Goal: Information Seeking & Learning: Learn about a topic

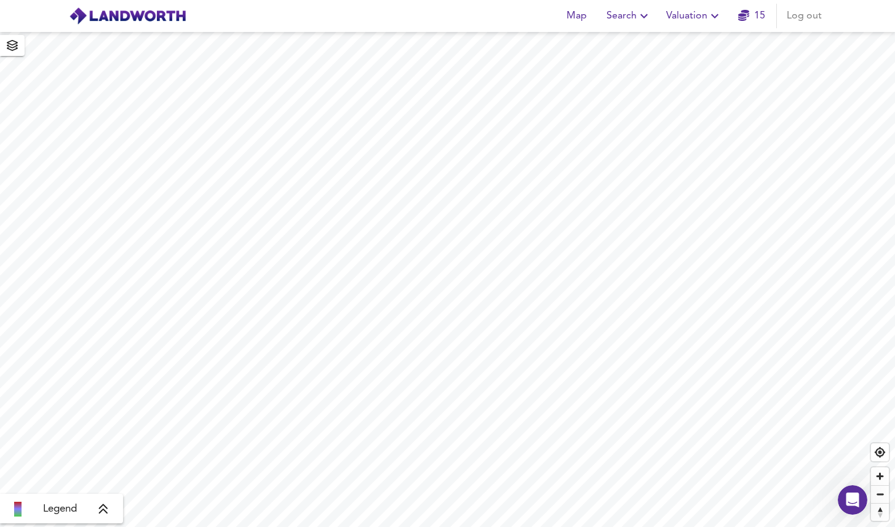
click at [698, 18] on span "Valuation" at bounding box center [694, 15] width 56 height 17
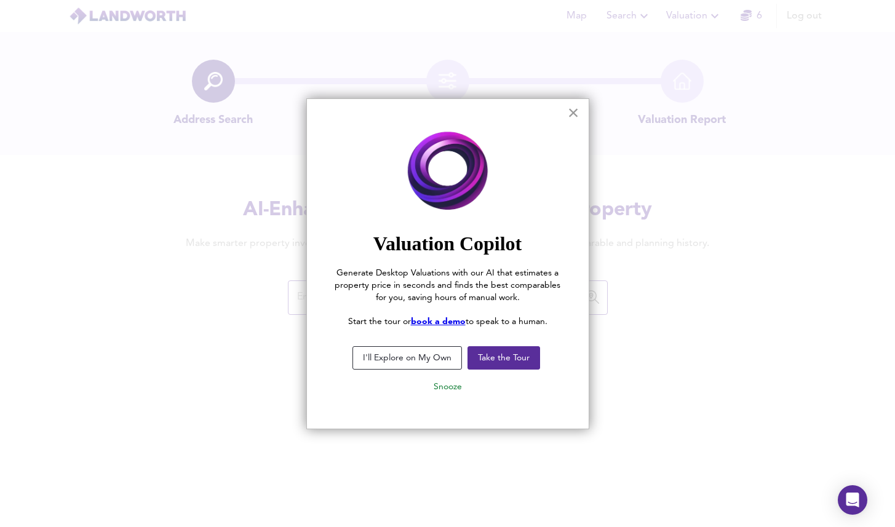
click at [574, 114] on button "×" at bounding box center [573, 113] width 12 height 20
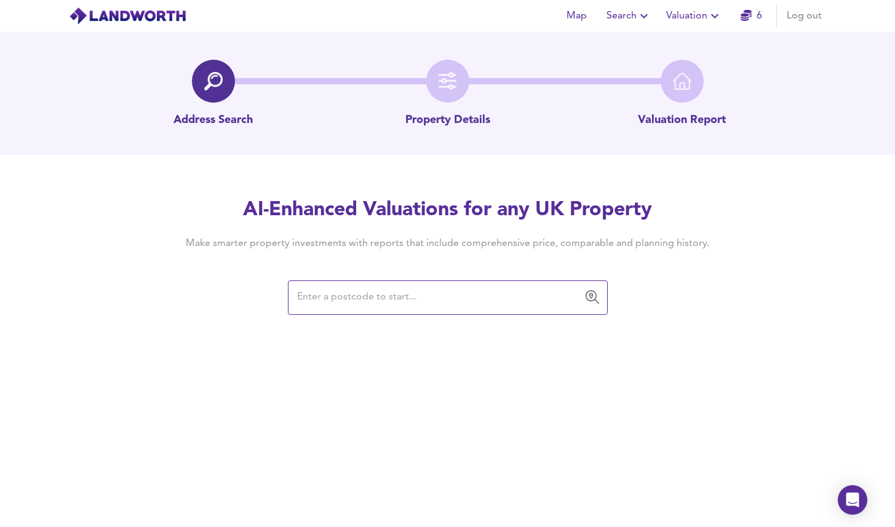
click at [354, 304] on input "text" at bounding box center [438, 297] width 290 height 23
paste input "IG8 7NA"
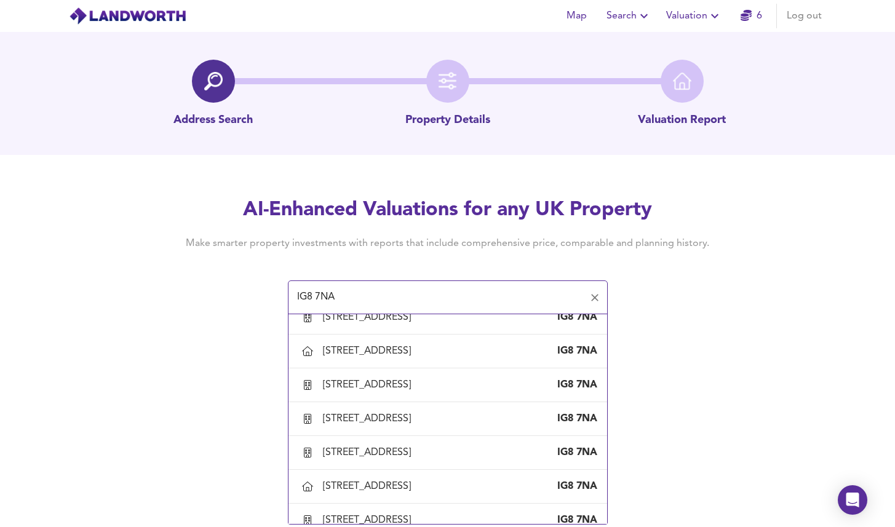
scroll to position [864, 0]
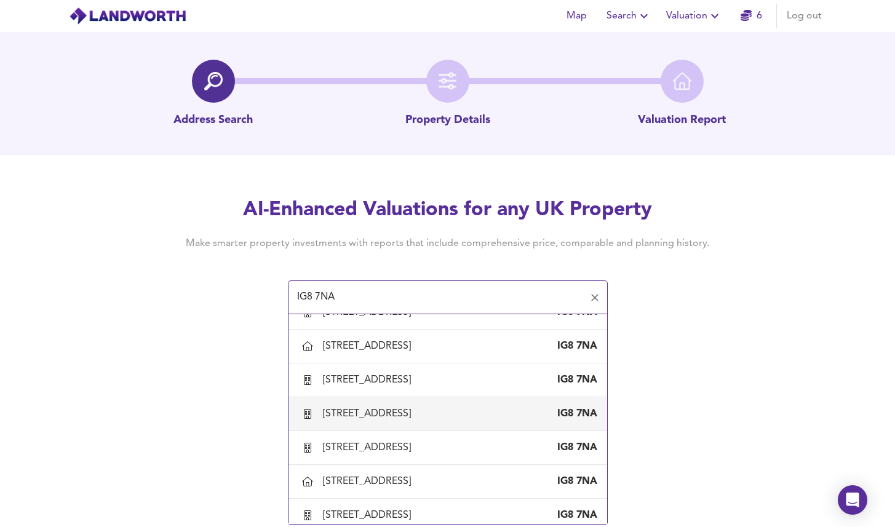
click at [397, 418] on div "60A Prospect Road, Woodford Green, Redbridge IG8 7NA" at bounding box center [447, 414] width 299 height 26
type input "60A Prospect Road, Woodford Green, Redbridge"
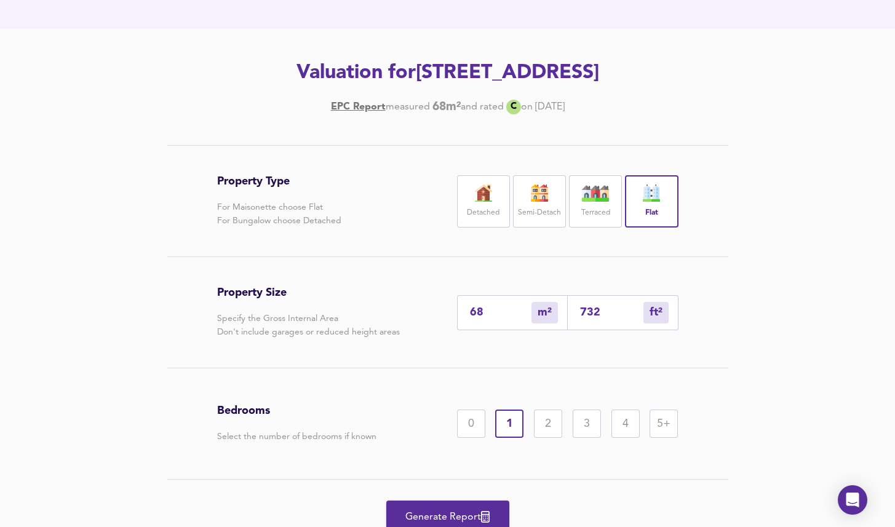
scroll to position [128, 0]
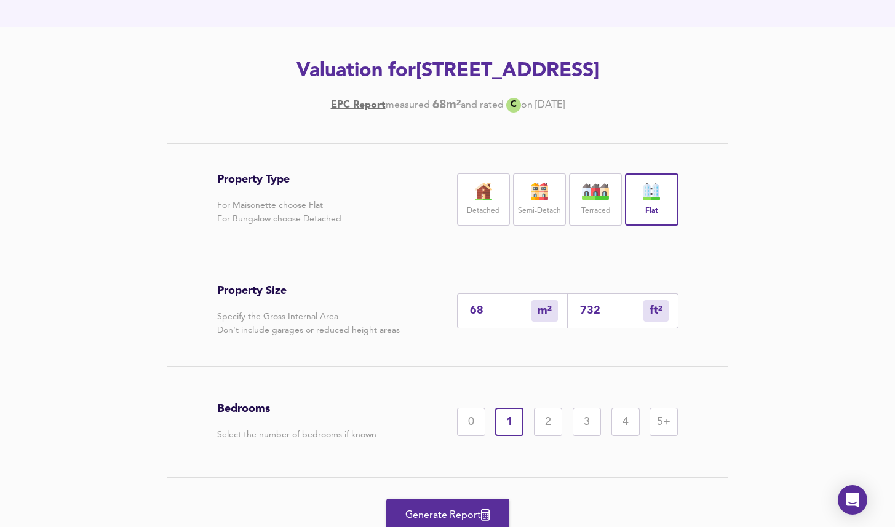
drag, startPoint x: 492, startPoint y: 311, endPoint x: 374, endPoint y: 316, distance: 118.8
click at [374, 316] on div "Property Size Specify the Gross Internal Area Don't include garages or reduced …" at bounding box center [447, 310] width 461 height 111
type input "5"
type input "54"
type input "55"
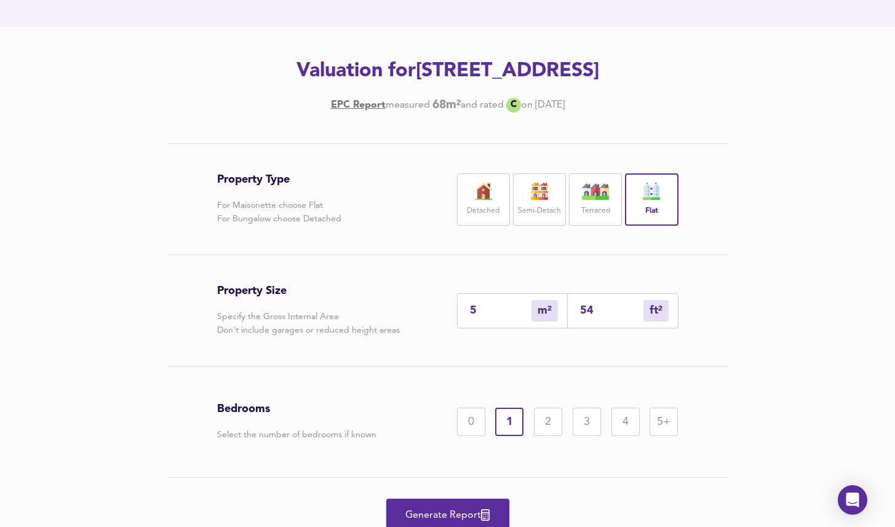
type input "592"
type input "55"
click at [544, 416] on div "2" at bounding box center [548, 422] width 28 height 28
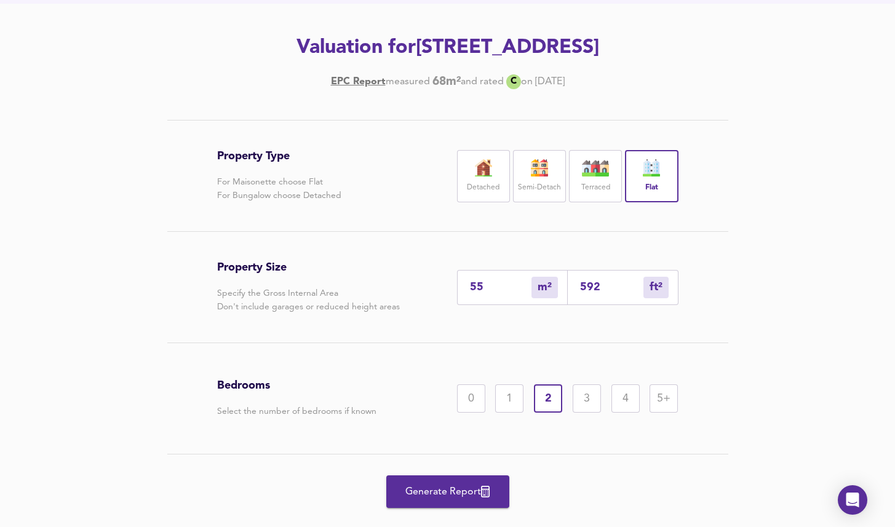
scroll to position [178, 0]
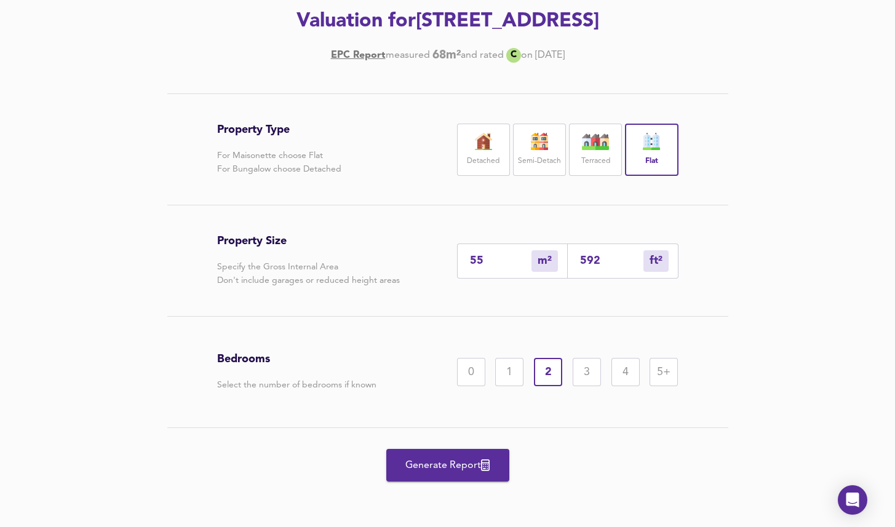
click at [441, 464] on span "Generate Report" at bounding box center [447, 465] width 98 height 17
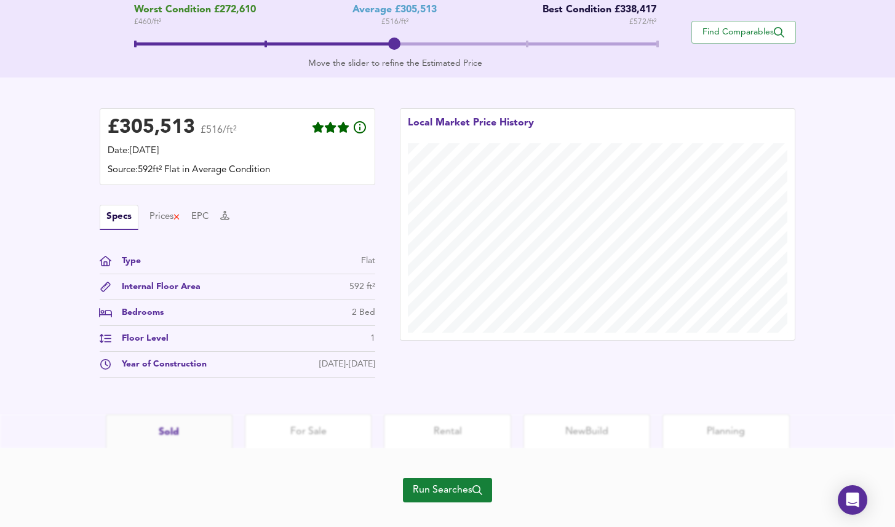
scroll to position [270, 0]
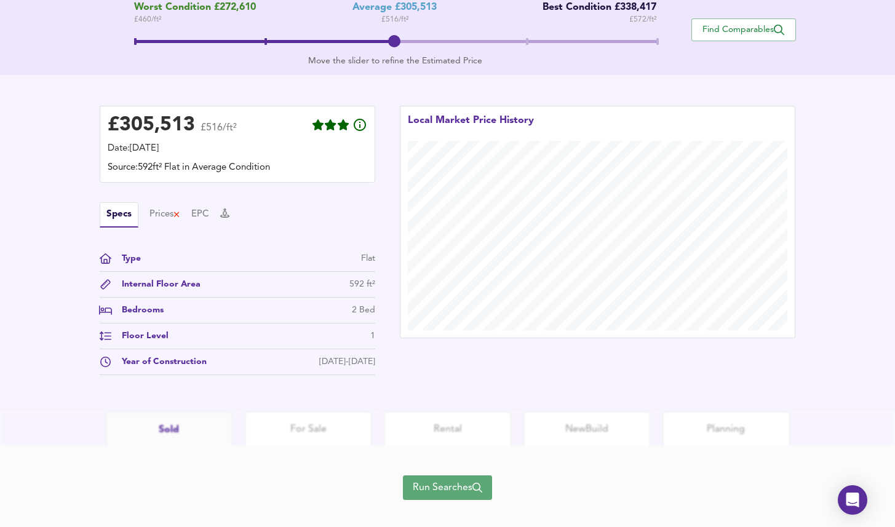
click at [467, 493] on span "Run Searches" at bounding box center [447, 487] width 69 height 17
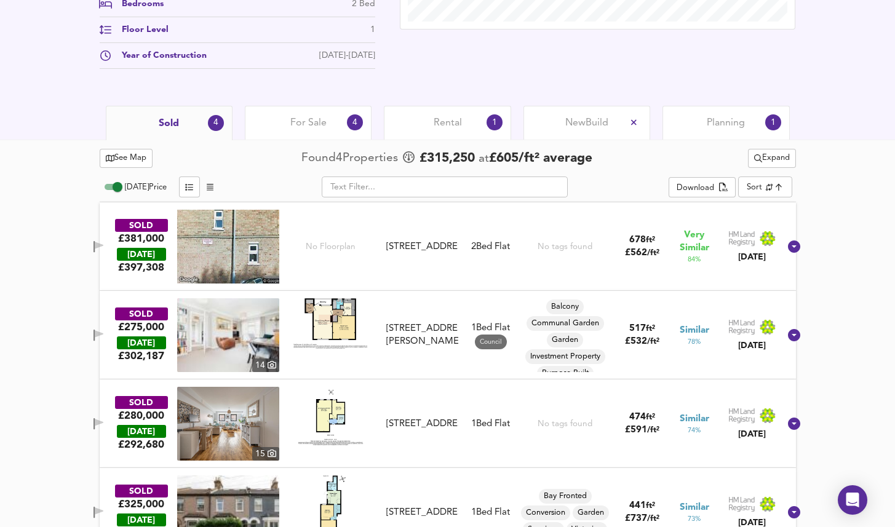
scroll to position [530, 0]
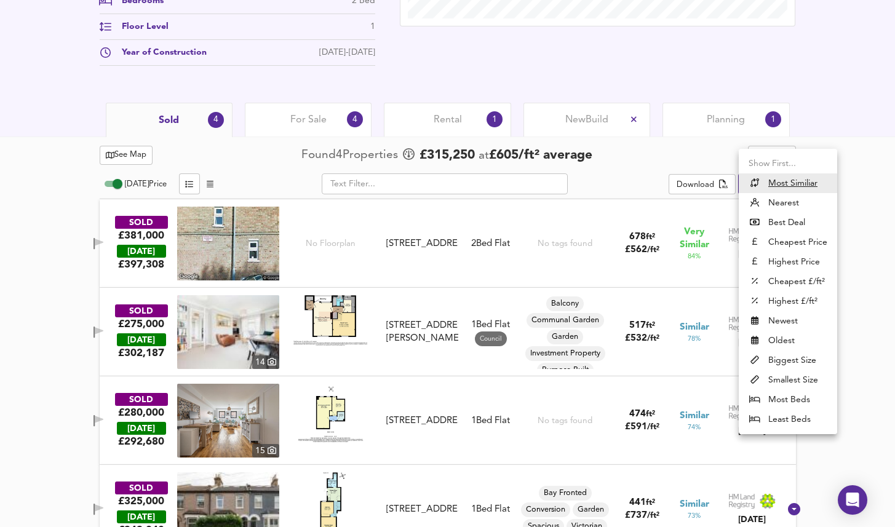
click at [791, 208] on li "Nearest" at bounding box center [787, 203] width 98 height 20
type input "distancetocenter"
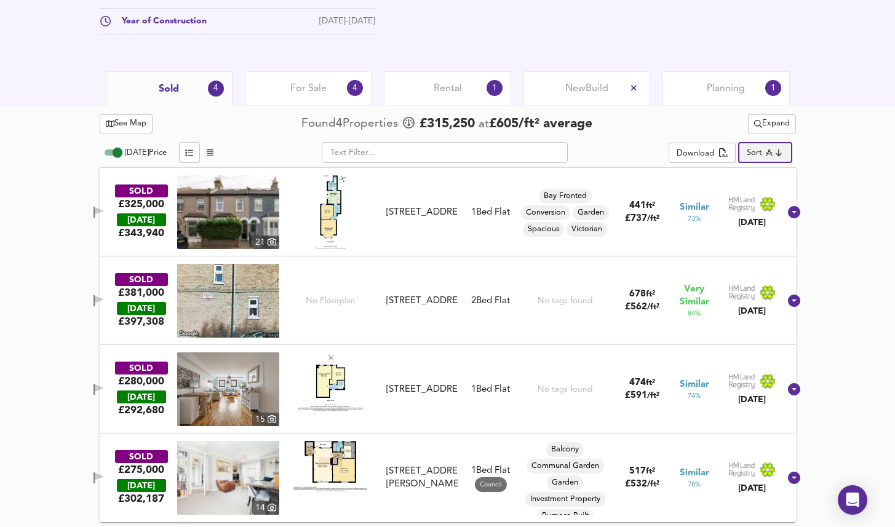
scroll to position [563, 0]
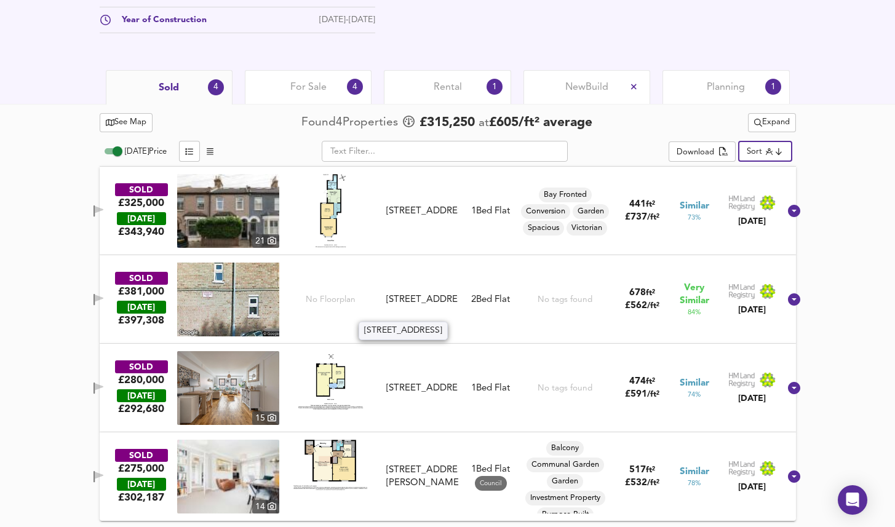
click at [428, 296] on div "8 The Rodings, Snakes Lane, IG8 7EU" at bounding box center [421, 299] width 71 height 13
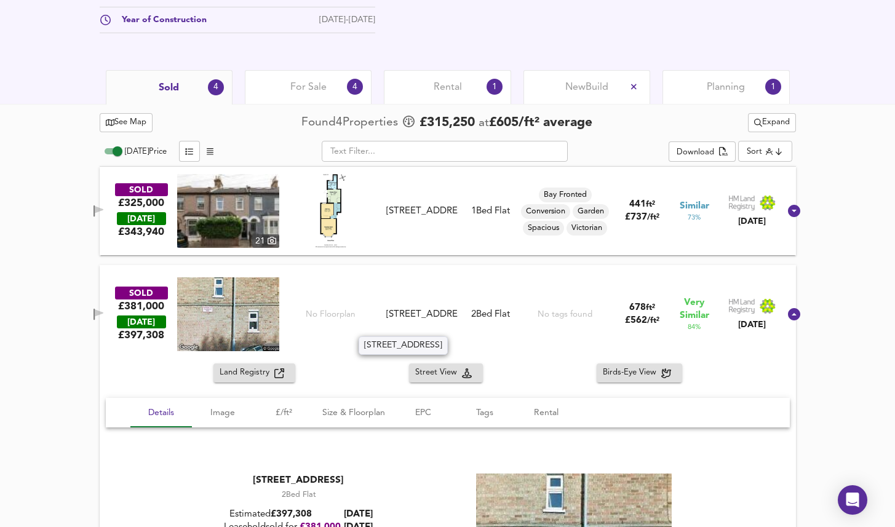
drag, startPoint x: 445, startPoint y: 330, endPoint x: 395, endPoint y: 304, distance: 55.6
click at [395, 308] on div "8 The Rodings, Snakes Lane, IG8 7EU" at bounding box center [421, 314] width 71 height 13
copy div "8 The Rodings, Snakes Lane, IG8 7EU"
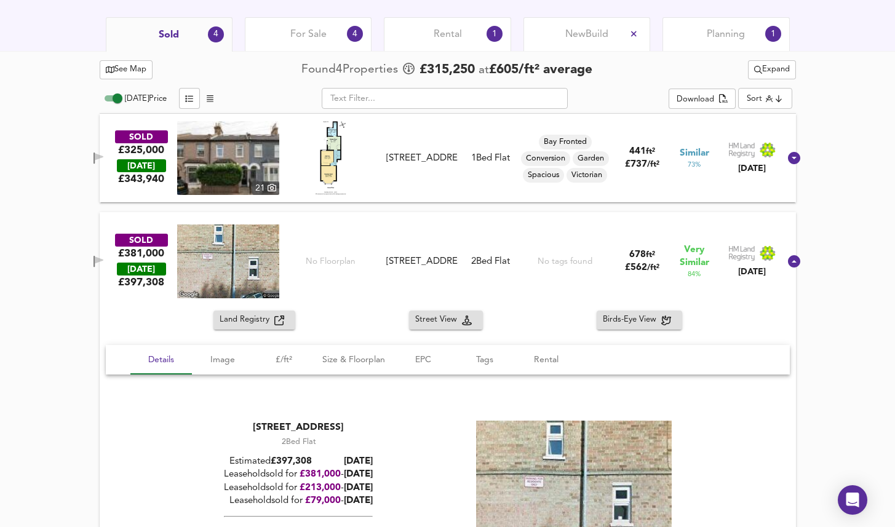
scroll to position [616, 0]
click at [362, 219] on div "SOLD £381,000 TODAY £ 397,308 No Floorplan 8 The Rodings, Snakes Lane, IG8 7EU …" at bounding box center [448, 260] width 696 height 98
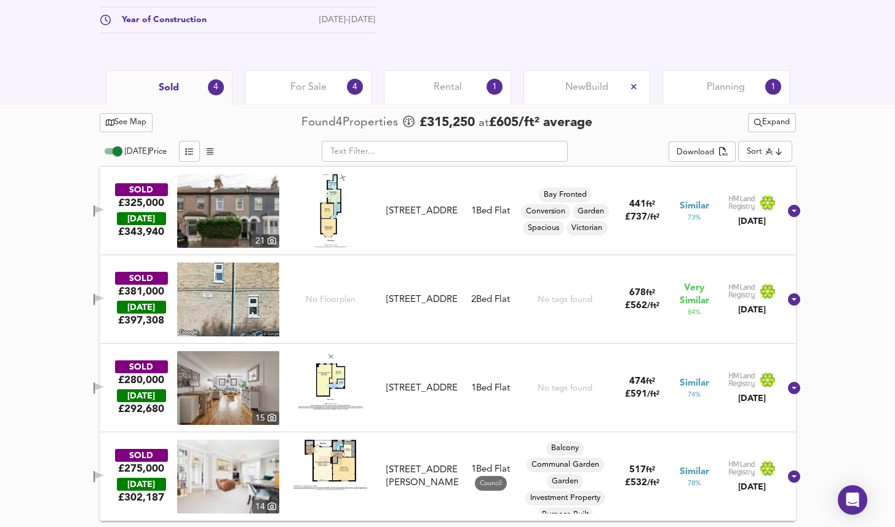
scroll to position [563, 0]
click at [770, 126] on span "Expand" at bounding box center [772, 123] width 36 height 14
click at [757, 165] on li "1 year 2 years" at bounding box center [769, 166] width 104 height 20
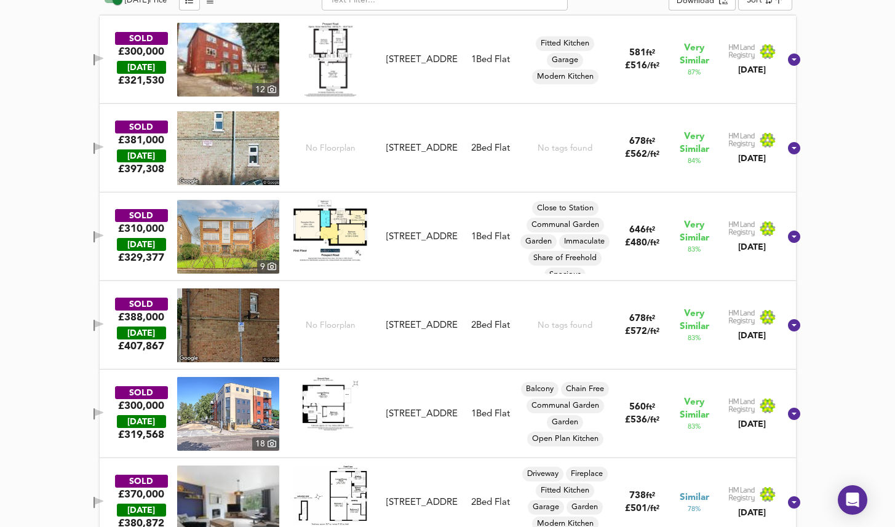
scroll to position [732, 0]
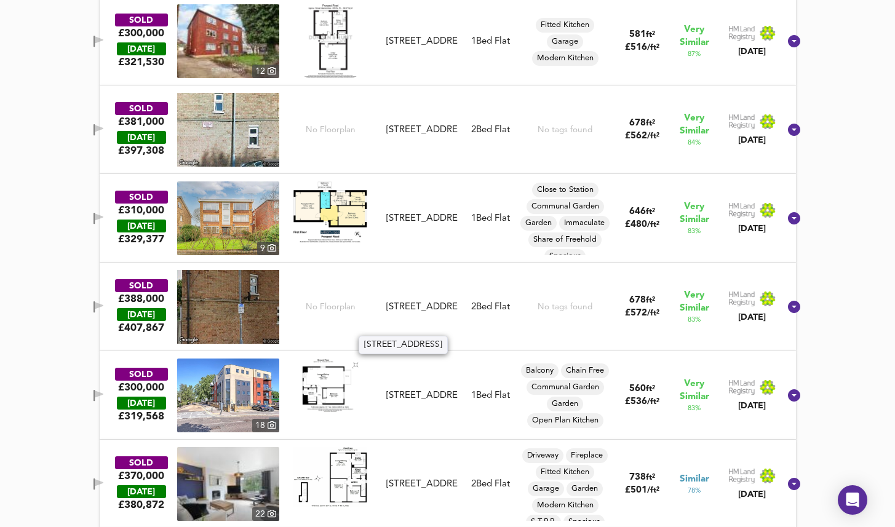
click at [427, 301] on div "32 The Rodings, Snakes Lane, IG8 7EU" at bounding box center [421, 307] width 71 height 13
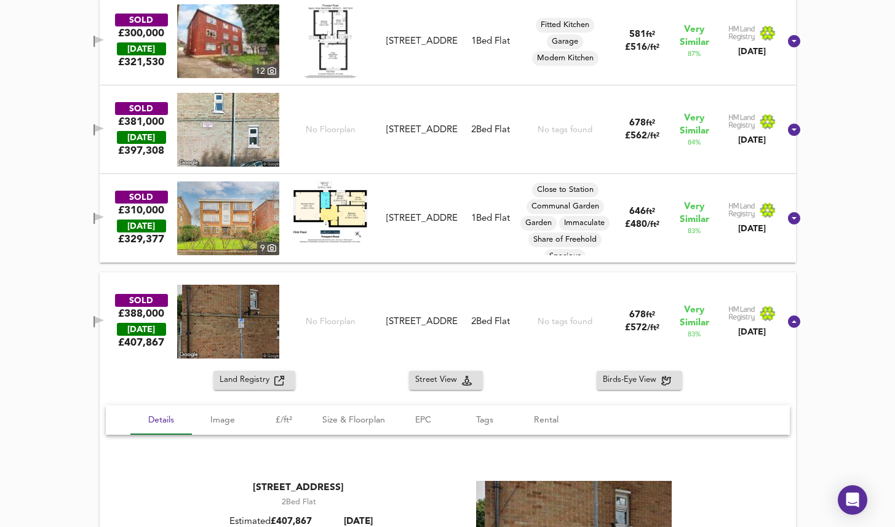
drag, startPoint x: 412, startPoint y: 302, endPoint x: 439, endPoint y: 363, distance: 67.2
click at [439, 363] on div "SOLD £388,000 TODAY £ 407,867 No Floorplan 32 The Rodings, Snakes Lane, IG8 7EU…" at bounding box center [448, 321] width 696 height 98
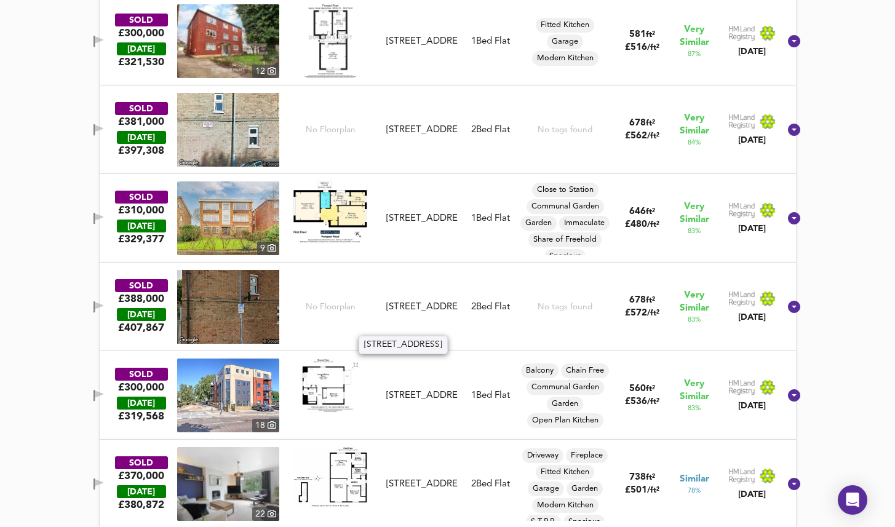
copy div "32 The Rodings, Snakes Lane, IG8 7EU"
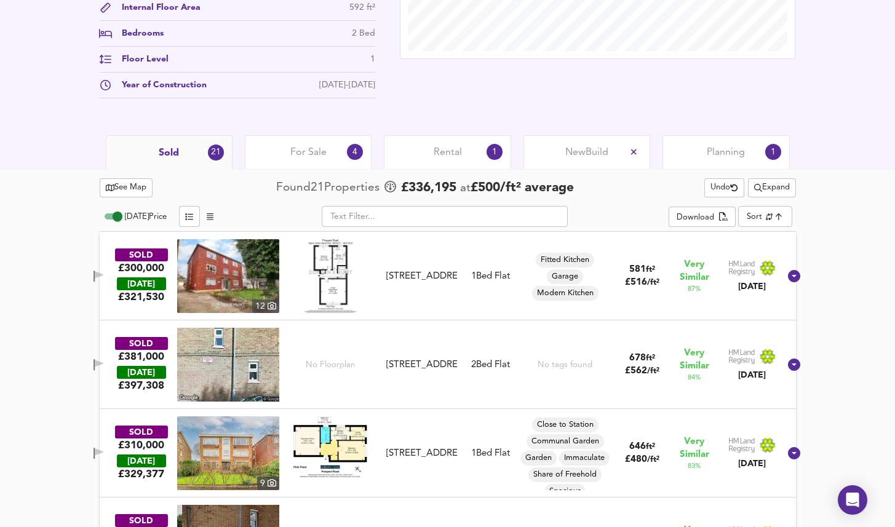
scroll to position [483, 0]
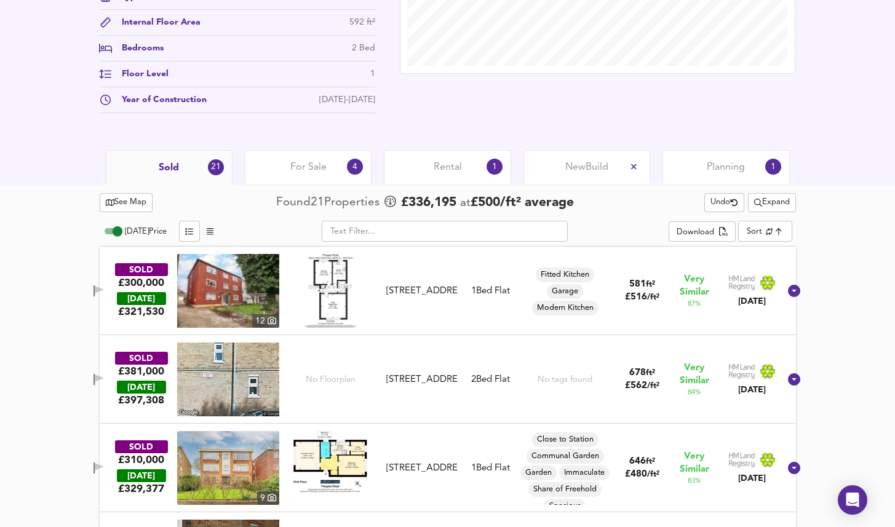
click at [719, 208] on span "Undo" at bounding box center [724, 203] width 28 height 14
type input "distancetocenter"
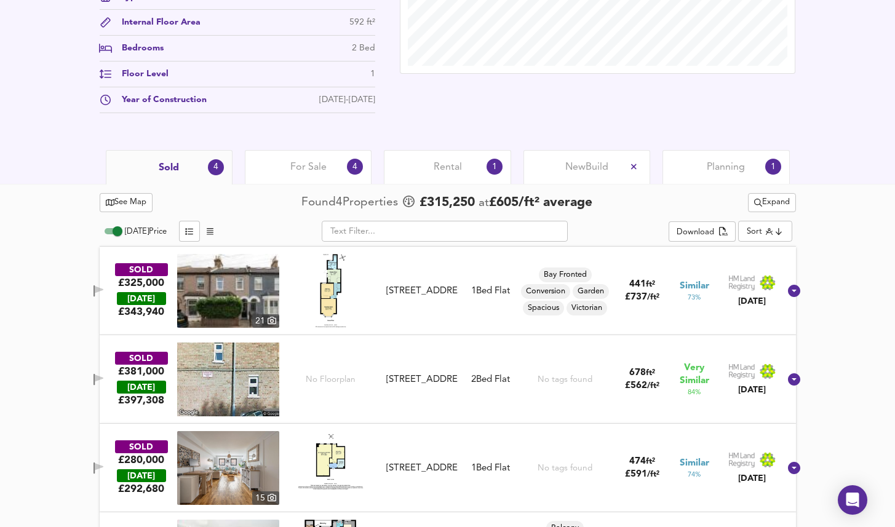
click at [758, 202] on span "Expand" at bounding box center [772, 203] width 36 height 14
click at [759, 225] on li "¼ mile ½ mile" at bounding box center [769, 226] width 104 height 20
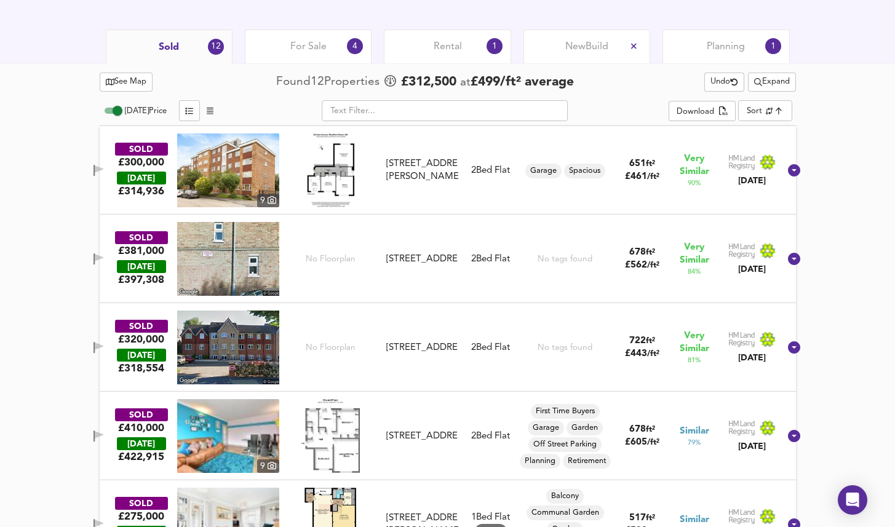
scroll to position [555, 0]
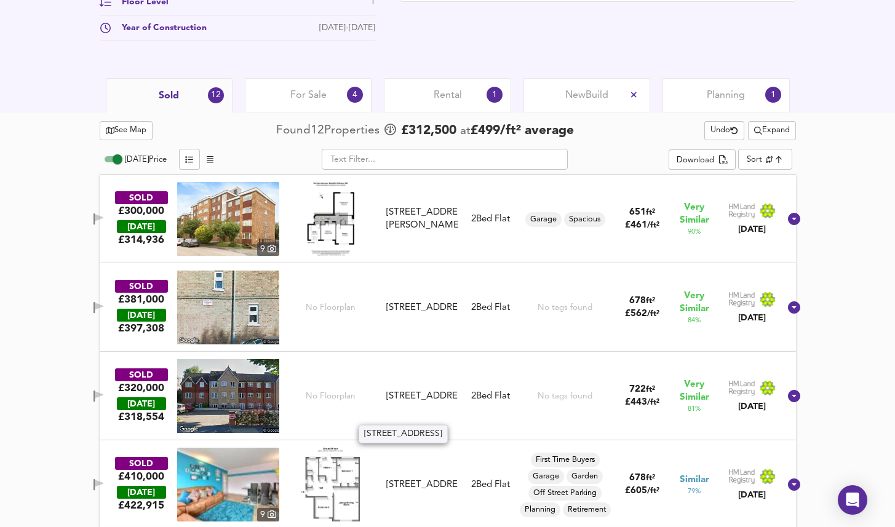
drag, startPoint x: 413, startPoint y: 376, endPoint x: 454, endPoint y: 416, distance: 57.4
click at [454, 403] on div "Flat 16, Devereux Court, 44 - 46 Snakes Lane West, IG8 0DF" at bounding box center [421, 396] width 71 height 13
click at [435, 403] on div "Flat 16, Devereux Court, 44 - 46 Snakes Lane West, IG8 0DF" at bounding box center [421, 396] width 71 height 13
click at [429, 390] on div "Flat 16, Devereux Court, 44 - 46 Snakes Lane West, IG8 0DF" at bounding box center [421, 396] width 71 height 13
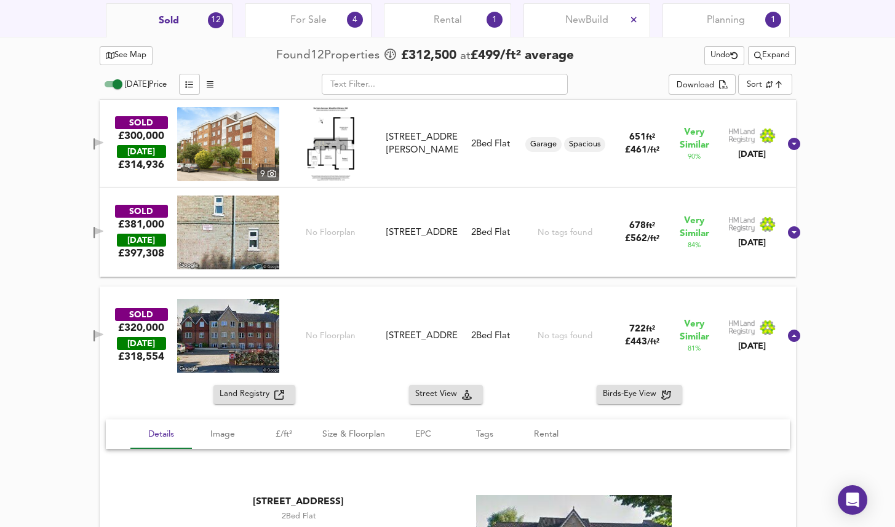
scroll to position [645, 0]
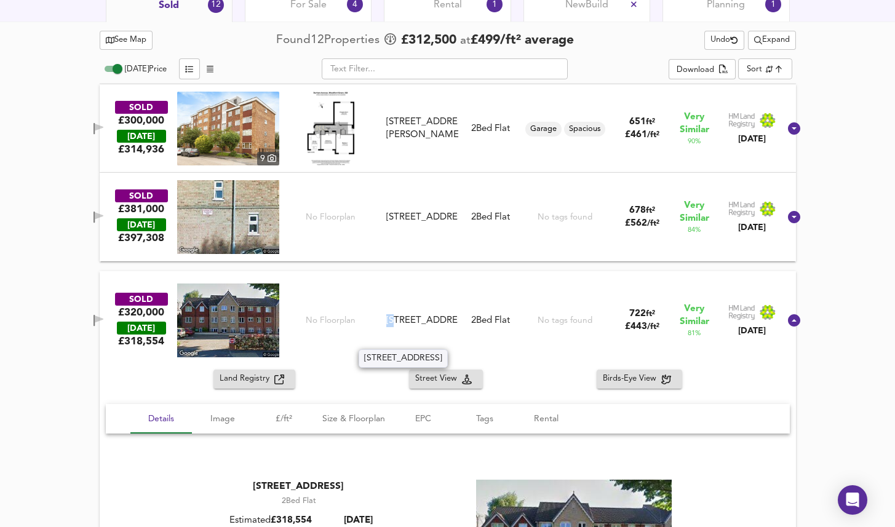
drag, startPoint x: 410, startPoint y: 301, endPoint x: 417, endPoint y: 305, distance: 8.2
click at [417, 314] on div "Flat 16, Devereux Court, 44 - 46 Snakes Lane West, IG8 0DF" at bounding box center [421, 320] width 71 height 13
drag, startPoint x: 454, startPoint y: 484, endPoint x: 147, endPoint y: 480, distance: 307.4
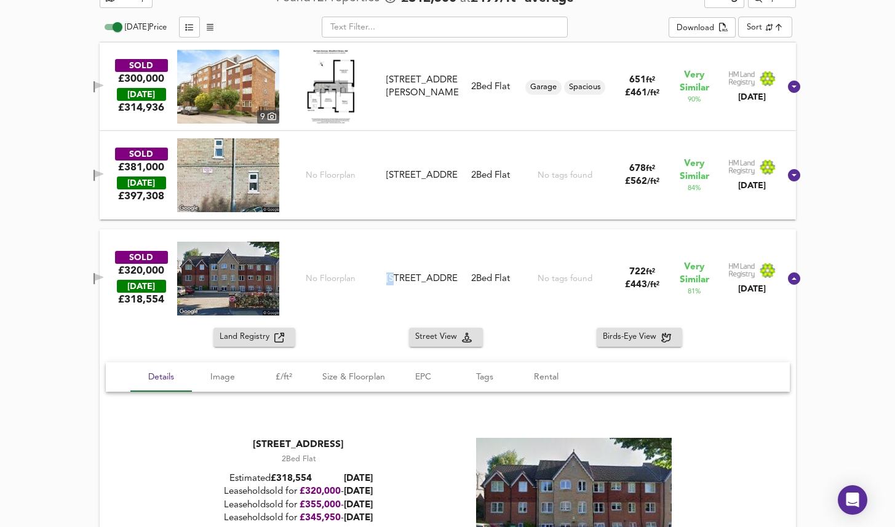
scroll to position [686, 0]
click at [511, 239] on div "SOLD £320,000 TODAY £ 318,554 No Floorplan Flat 16, Devereux Court, 44 - 46 Sna…" at bounding box center [448, 279] width 696 height 98
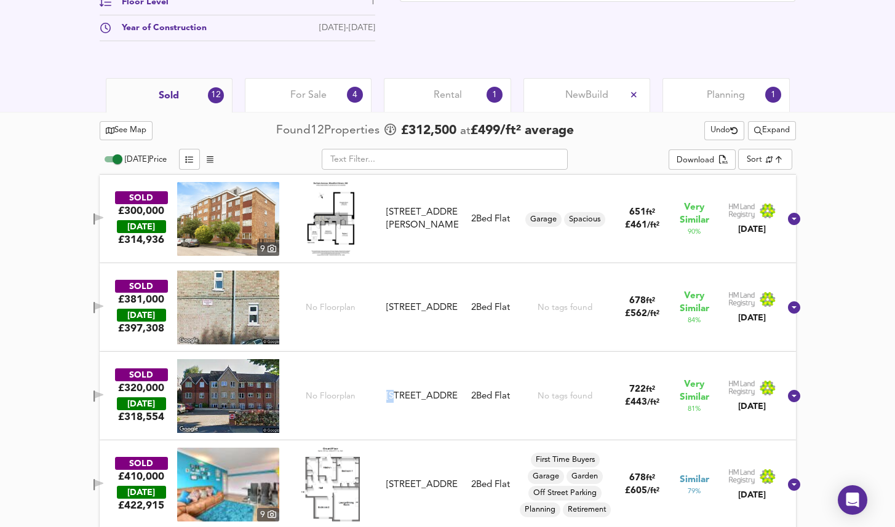
scroll to position [559, 0]
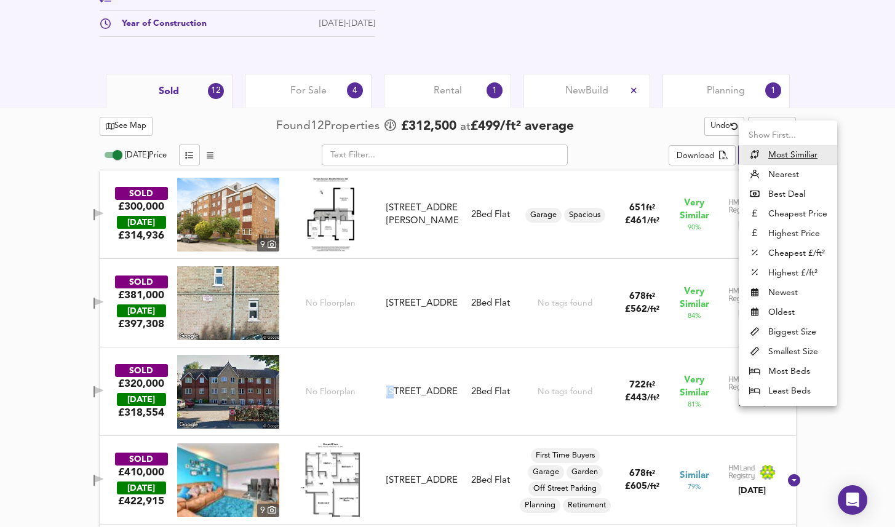
click at [769, 157] on u "Most Similiar" at bounding box center [792, 155] width 49 height 12
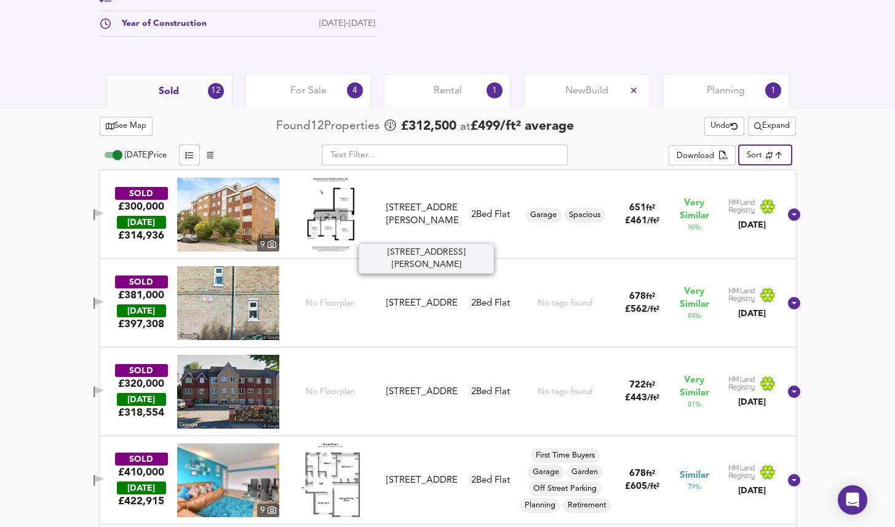
click at [432, 217] on div "12 Barnes Court, Durham Avenue, IG8 7NJ" at bounding box center [421, 215] width 71 height 26
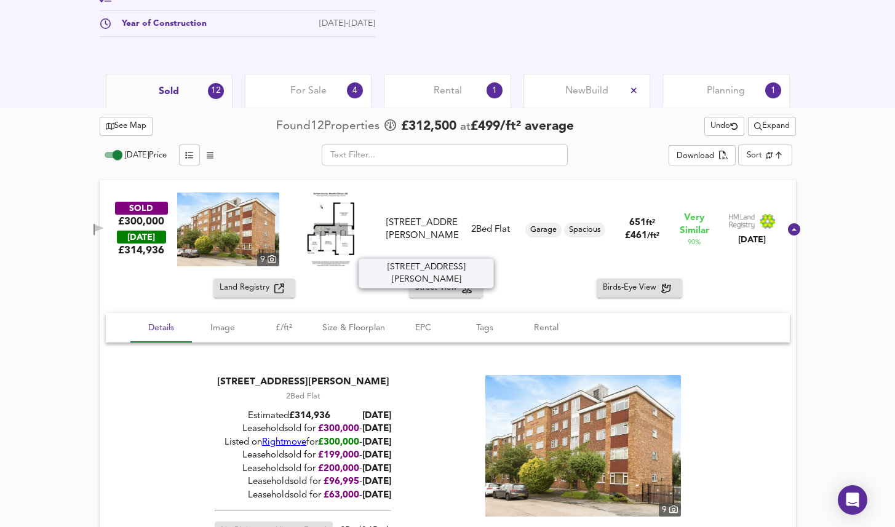
drag, startPoint x: 435, startPoint y: 253, endPoint x: 406, endPoint y: 210, distance: 51.8
click at [406, 216] on div "12 Barnes Court, Durham Avenue, IG8 7NJ" at bounding box center [421, 229] width 71 height 26
click at [780, 237] on div at bounding box center [794, 230] width 30 height 30
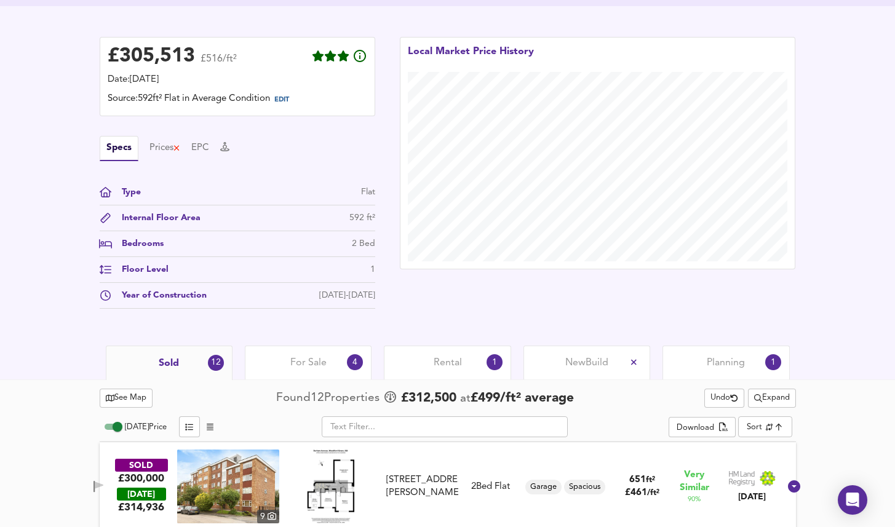
scroll to position [266, 0]
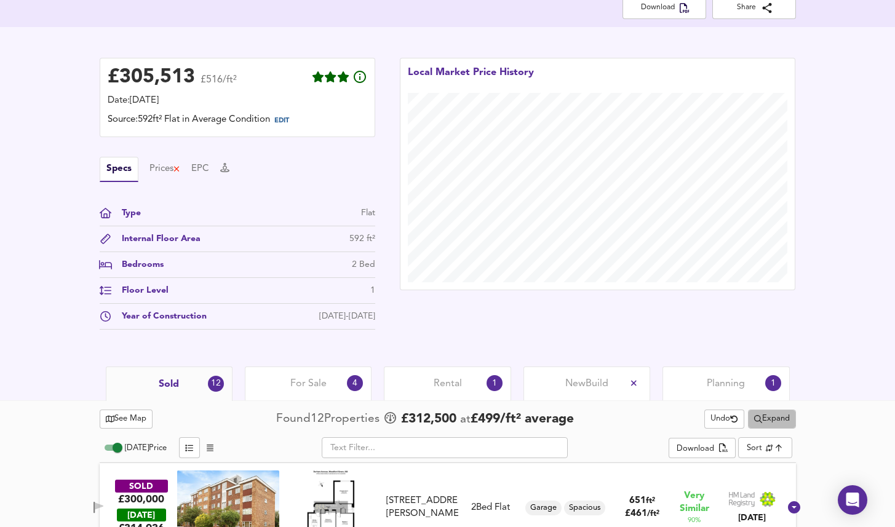
click at [775, 417] on span "Expand" at bounding box center [772, 419] width 36 height 14
click at [757, 459] on li "1 year 2 years" at bounding box center [769, 463] width 104 height 20
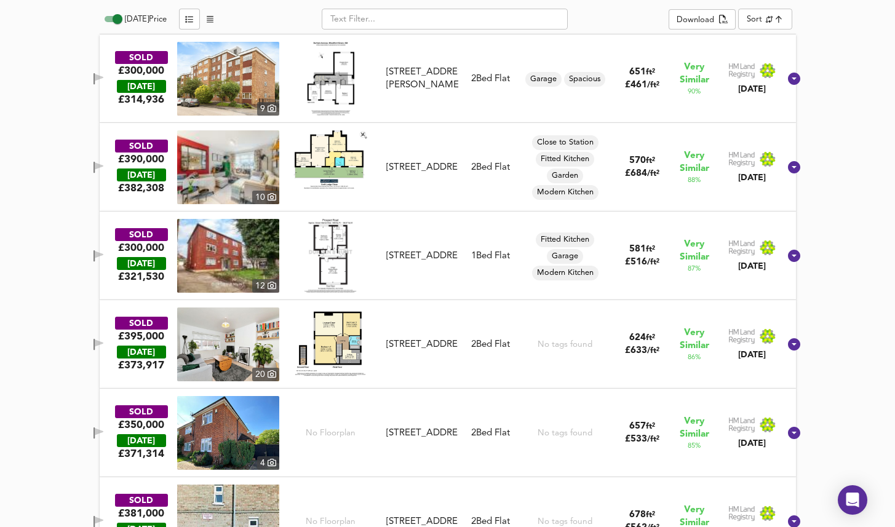
scroll to position [684, 0]
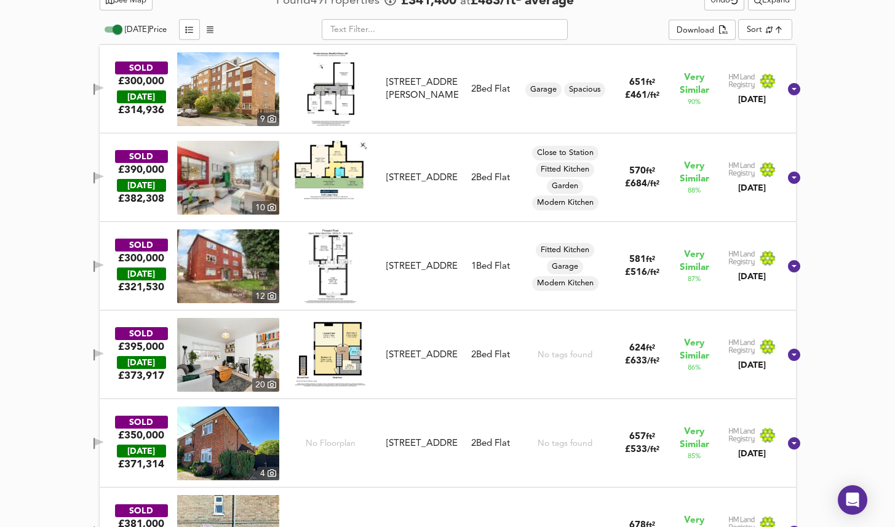
click at [435, 152] on div "SOLD £390,000 TODAY £ 382,308 10 18 Croft Lodge Close, IG8 0DU 18 Croft Lodge C…" at bounding box center [433, 178] width 694 height 74
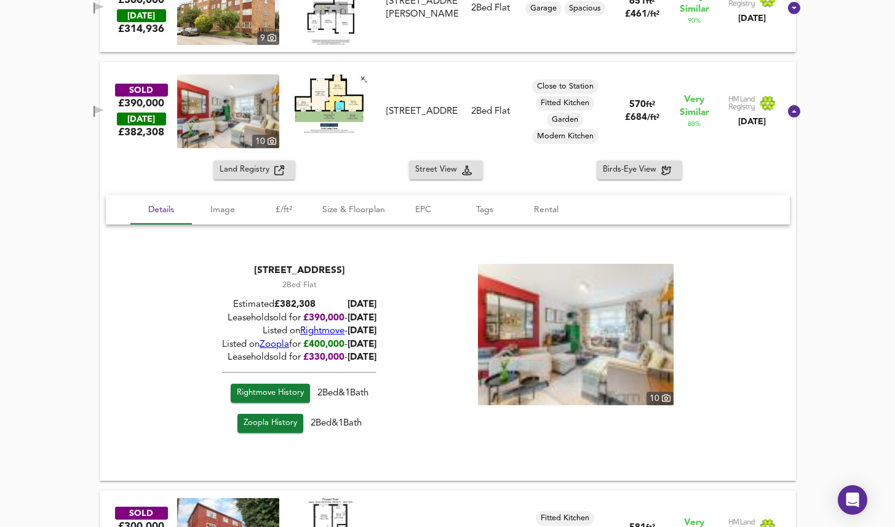
scroll to position [757, 0]
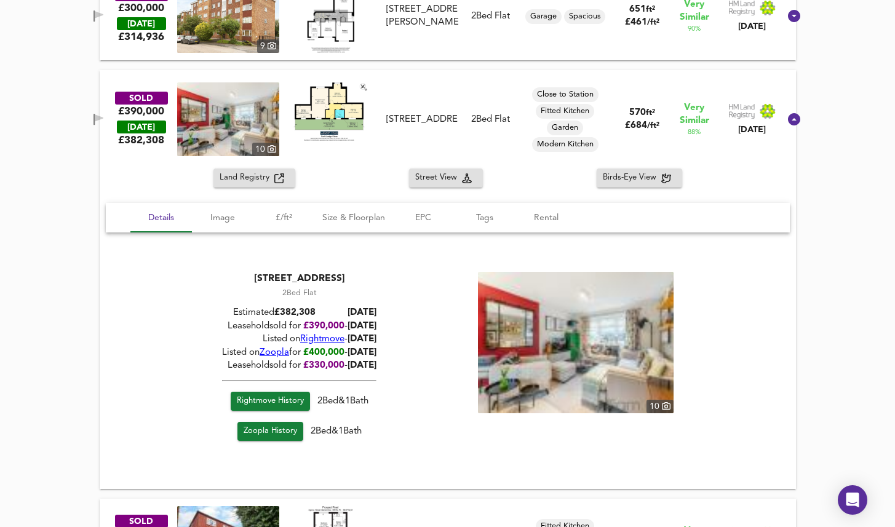
click at [283, 399] on span "Rightmove History" at bounding box center [269, 402] width 67 height 14
click at [788, 117] on icon at bounding box center [794, 119] width 12 height 12
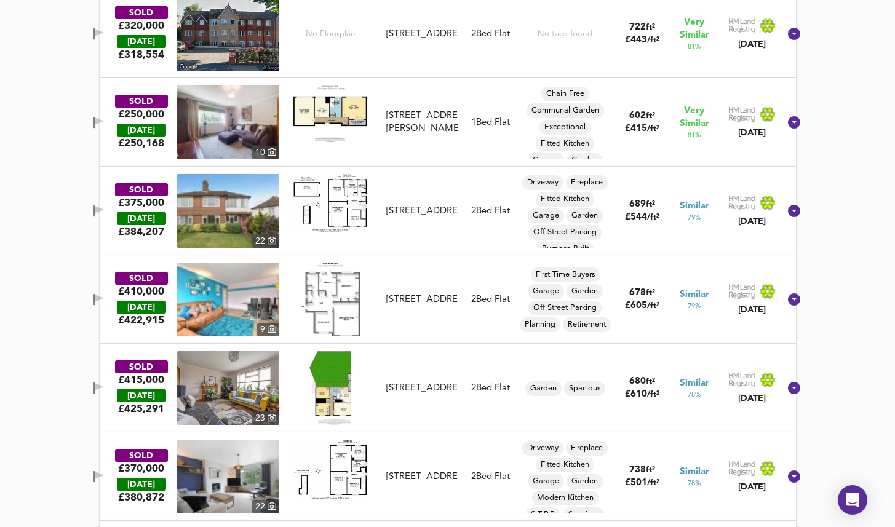
scroll to position [919, 0]
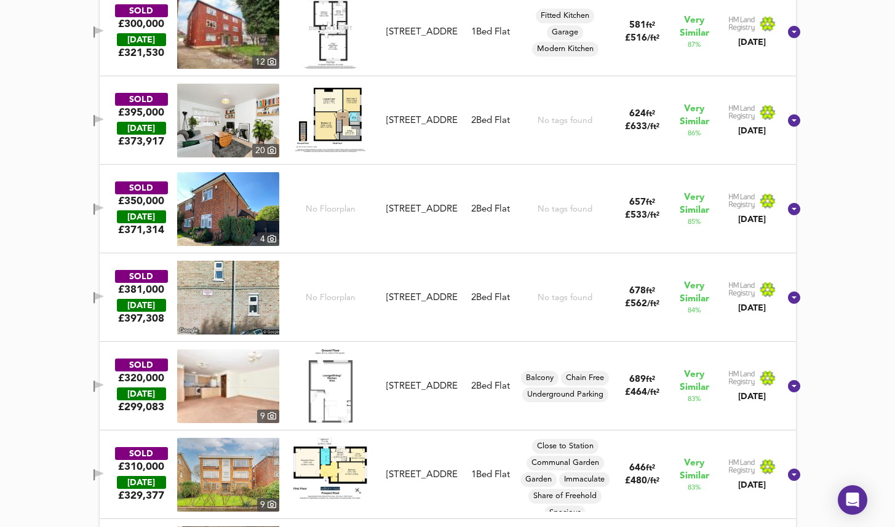
click at [481, 370] on div "SOLD £320,000 TODAY £ 299,083 9 23 Tamar Square, IG8 0EA 23 Tamar Square, IG8 0…" at bounding box center [433, 386] width 694 height 74
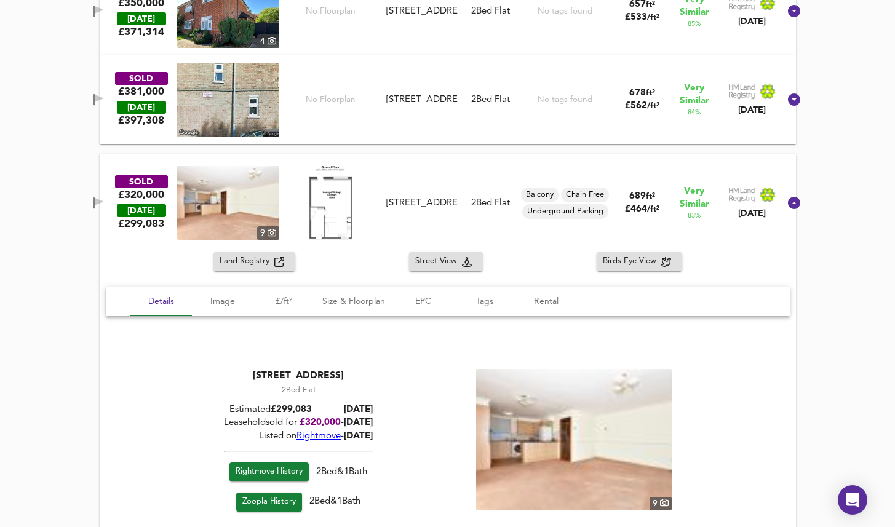
scroll to position [1126, 0]
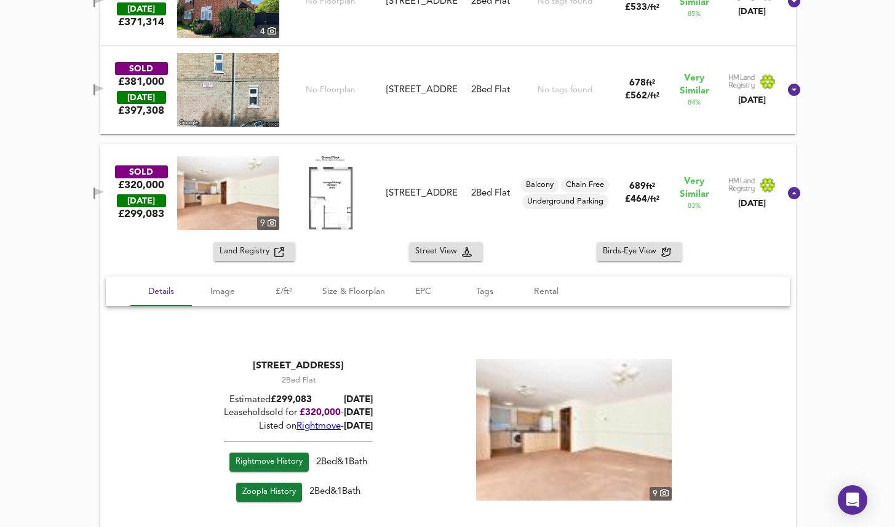
click at [280, 459] on span "Rightmove History" at bounding box center [268, 462] width 67 height 14
click at [441, 152] on div "SOLD £320,000 TODAY £ 299,083 9 23 Tamar Square, IG8 0EA 23 Tamar Square, IG8 0…" at bounding box center [448, 193] width 696 height 98
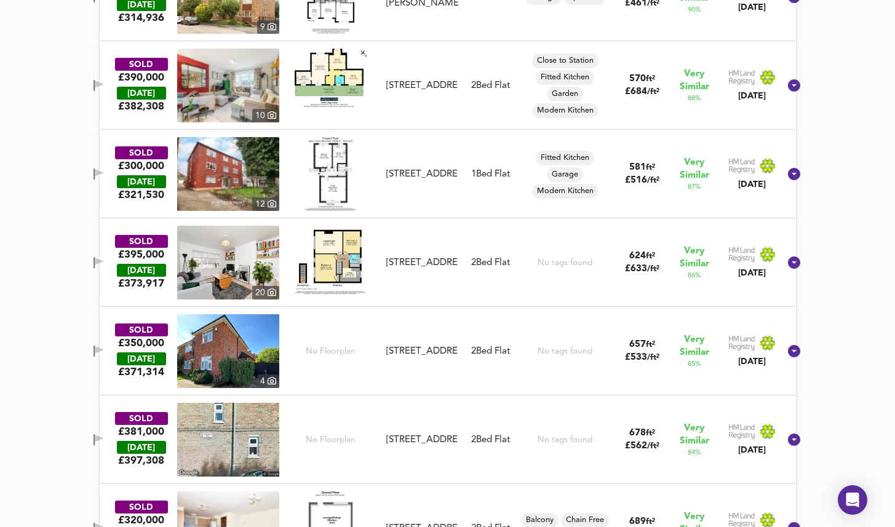
scroll to position [776, 0]
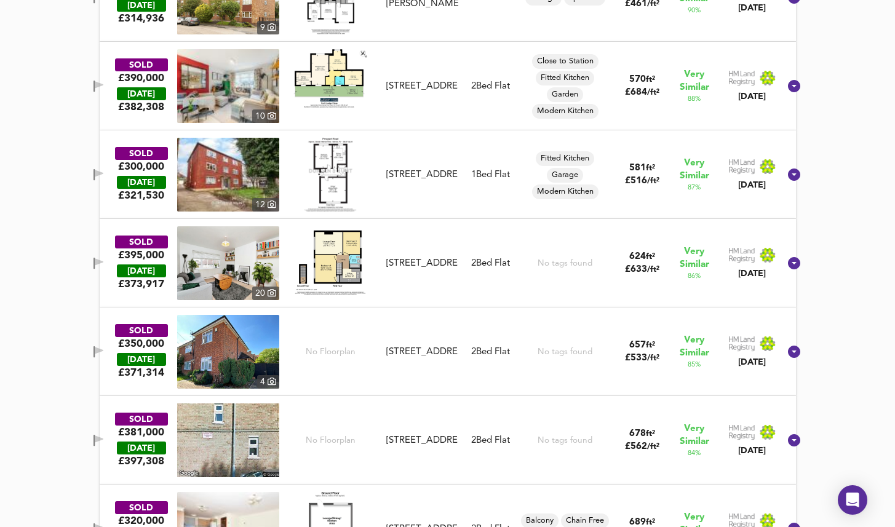
click at [441, 152] on div "SOLD £300,000 TODAY £ 321,530 12 62a Prospect Road, IG8 7NA 62a Prospect Road, …" at bounding box center [433, 175] width 694 height 74
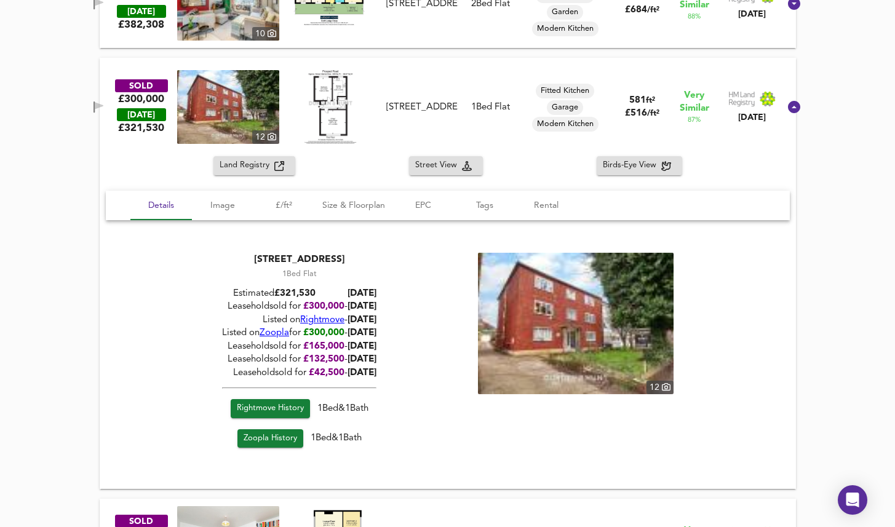
scroll to position [865, 0]
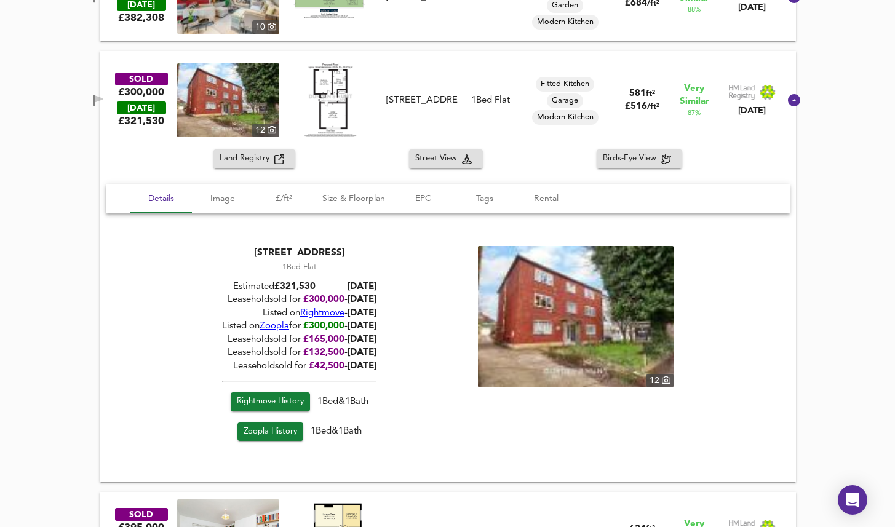
click at [284, 398] on span "Rightmove History" at bounding box center [269, 402] width 67 height 14
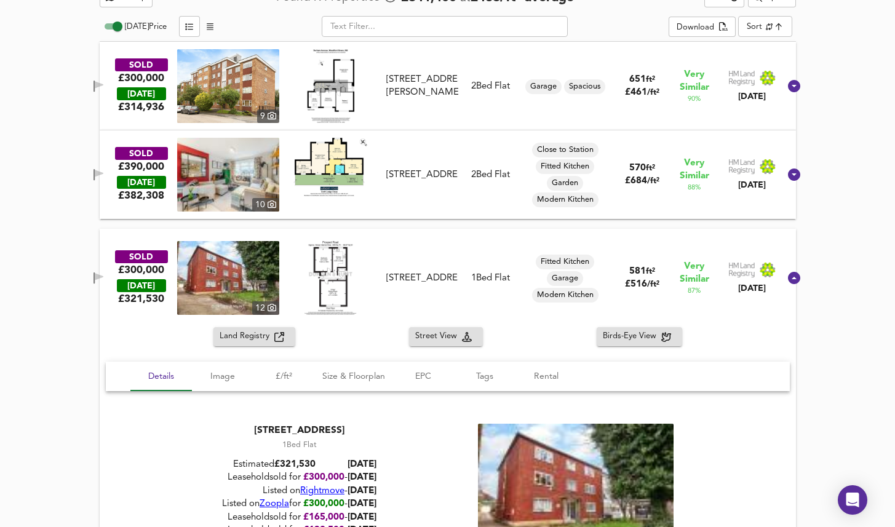
scroll to position [686, 0]
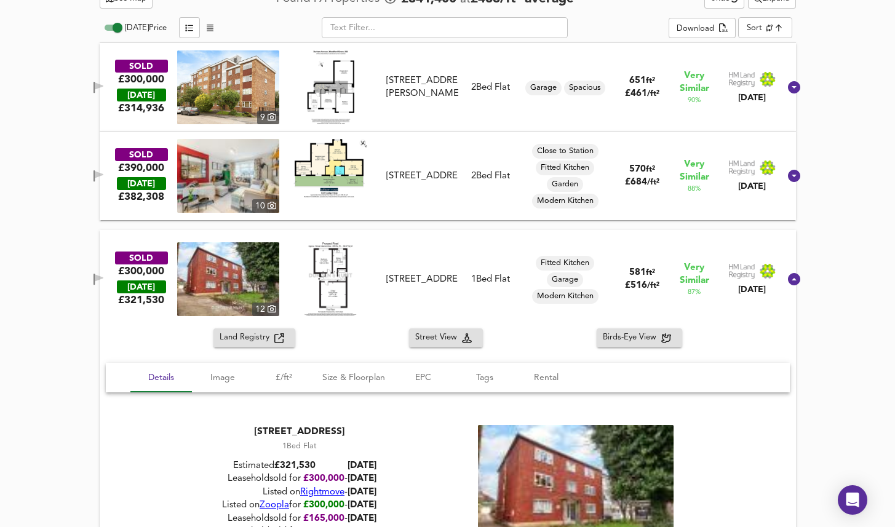
click at [639, 240] on div "SOLD £300,000 TODAY £ 321,530 12 62a Prospect Road, IG8 7NA 62a Prospect Road, …" at bounding box center [448, 279] width 696 height 98
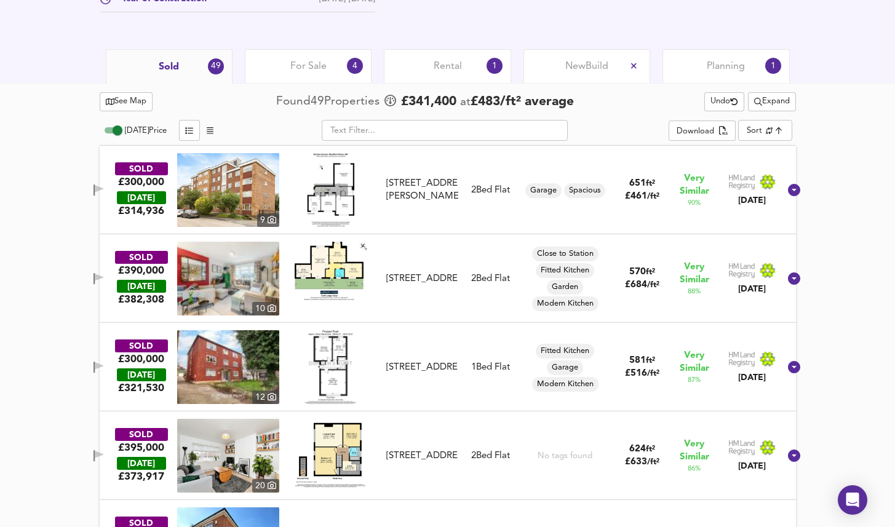
scroll to position [579, 0]
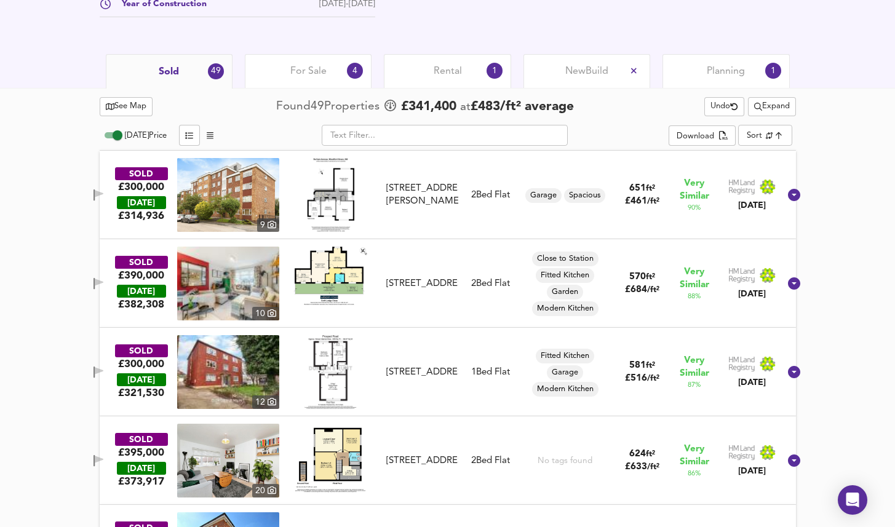
click at [109, 130] on input "Today Price" at bounding box center [117, 135] width 44 height 15
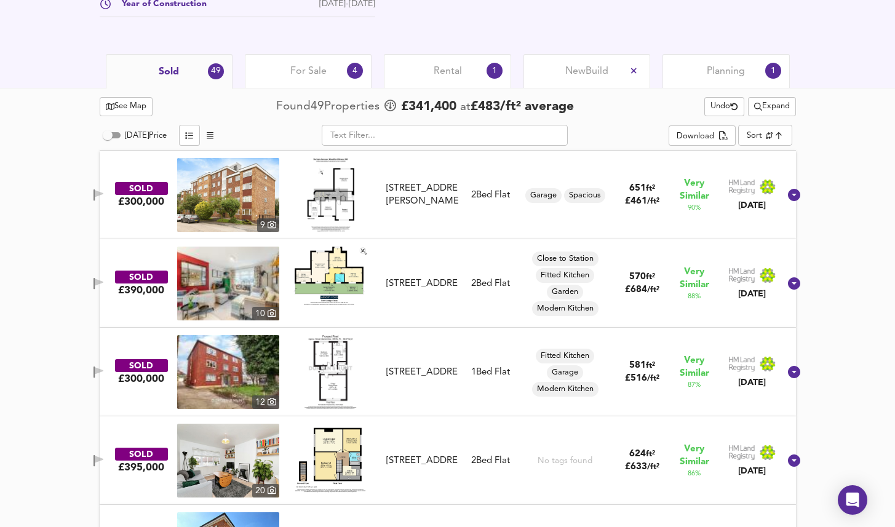
click at [109, 130] on input "Today Price" at bounding box center [107, 135] width 44 height 15
checkbox input "true"
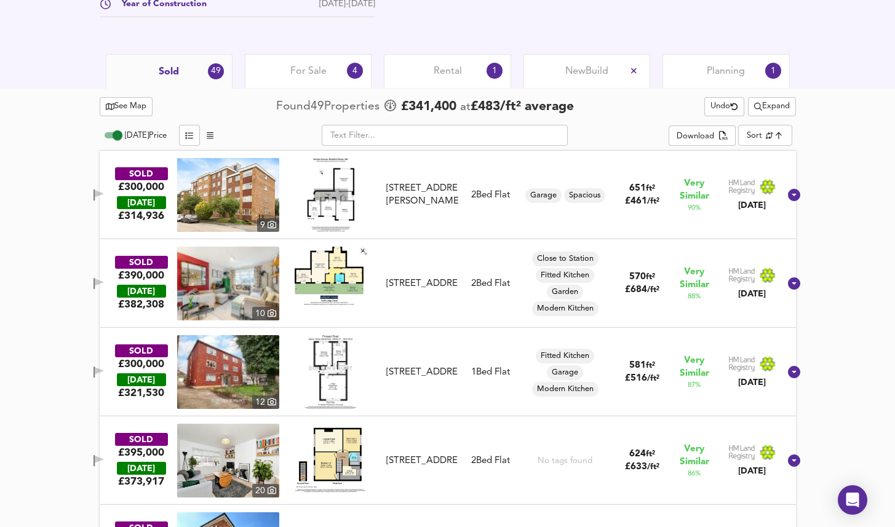
click at [208, 138] on icon "button" at bounding box center [210, 136] width 7 height 8
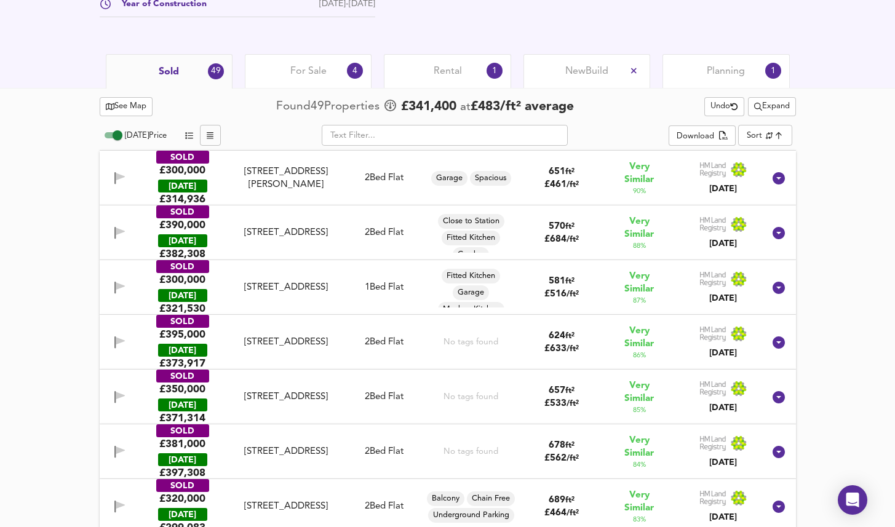
click at [189, 136] on icon "button" at bounding box center [189, 136] width 8 height 8
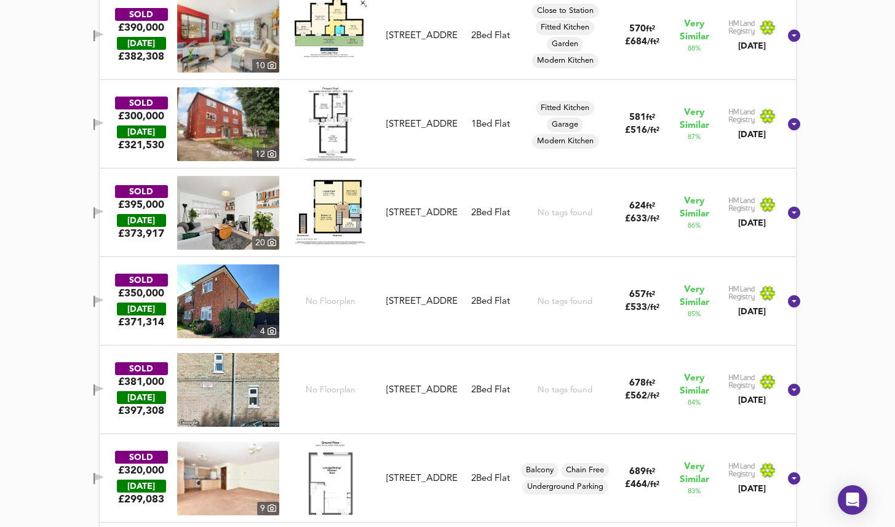
scroll to position [829, 0]
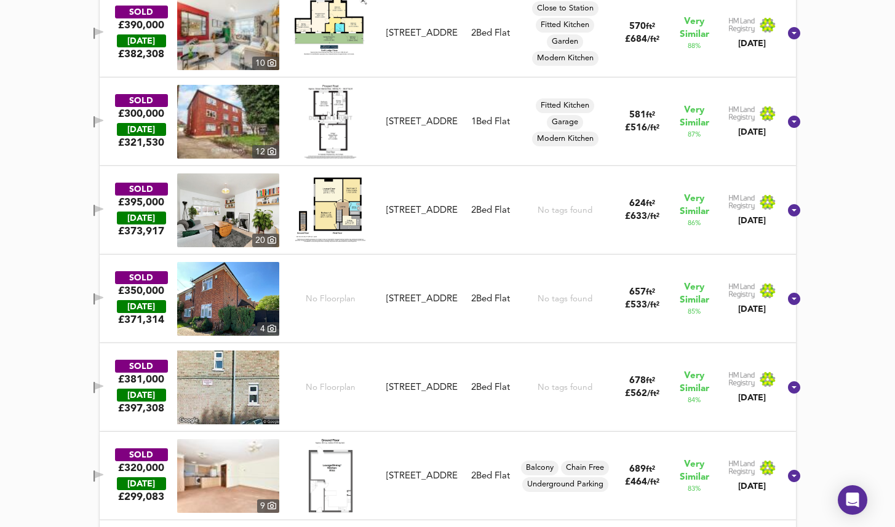
click at [474, 186] on div "SOLD £395,000 TODAY £ 373,917 20 26 St Anthonys Avenue, IG8 7EW 26 St Anthonys …" at bounding box center [433, 210] width 694 height 74
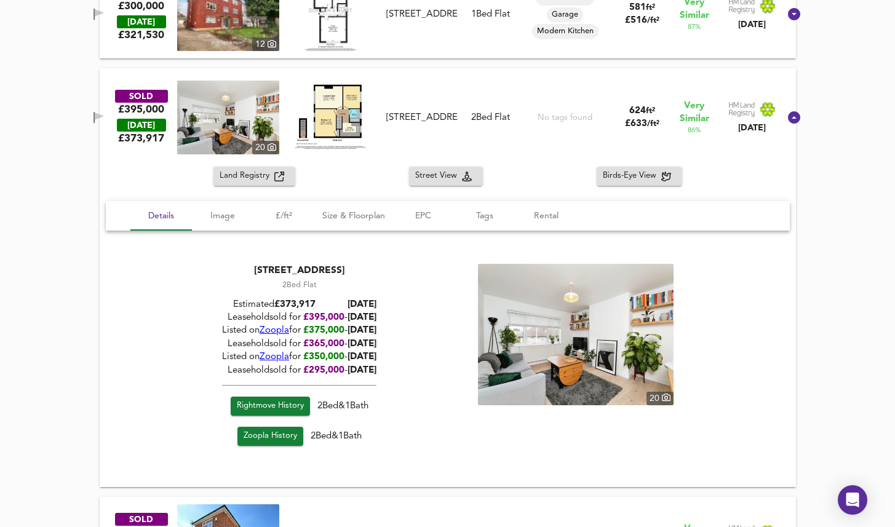
scroll to position [937, 0]
click at [288, 404] on span "Rightmove History" at bounding box center [269, 405] width 67 height 14
click at [496, 81] on div "SOLD £395,000 TODAY £ 373,917 20 26 St Anthonys Avenue, IG8 7EW 26 St Anthonys …" at bounding box center [433, 117] width 694 height 74
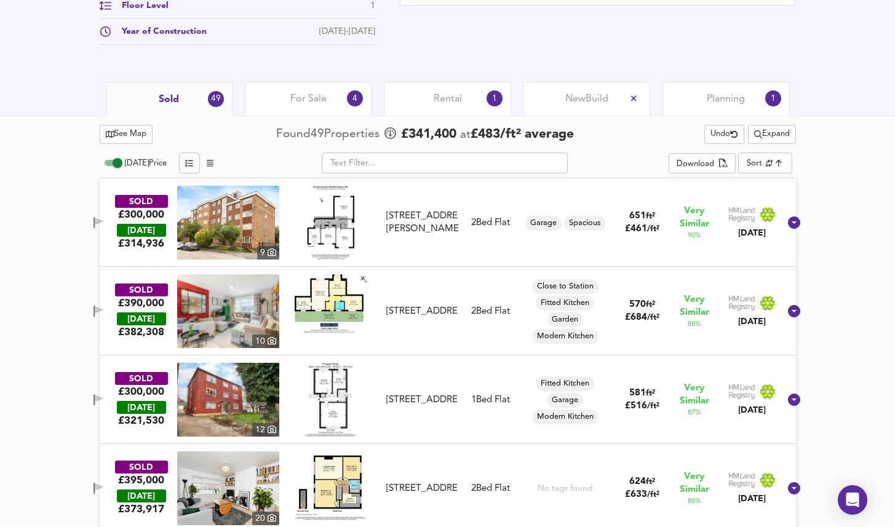
scroll to position [0, 0]
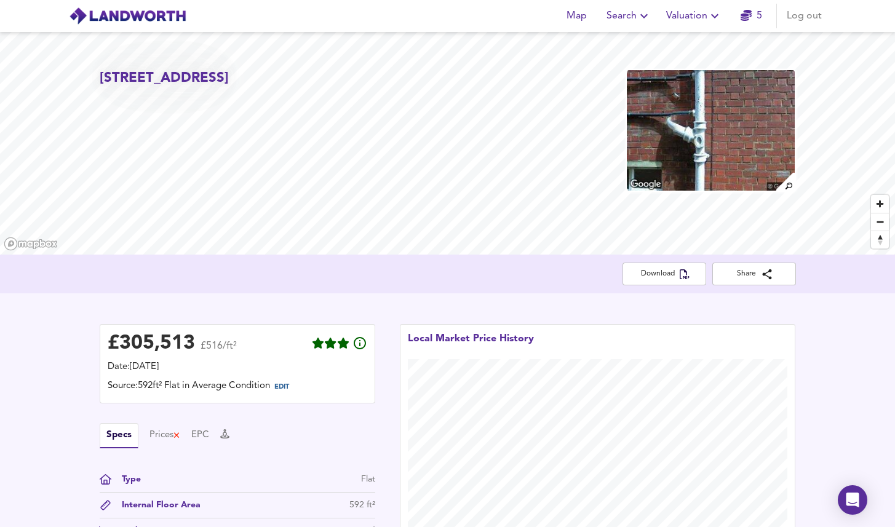
click at [207, 290] on div "Download Share" at bounding box center [447, 274] width 895 height 39
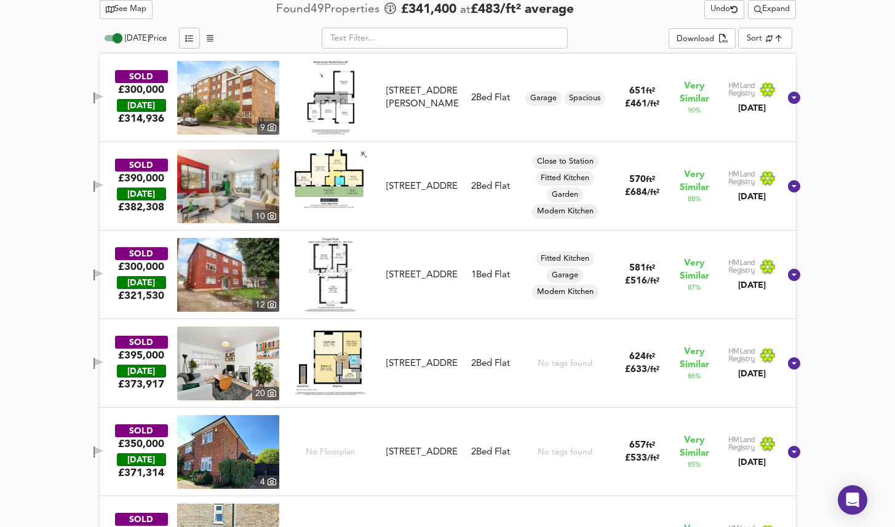
scroll to position [676, 0]
click at [335, 270] on img at bounding box center [330, 274] width 53 height 74
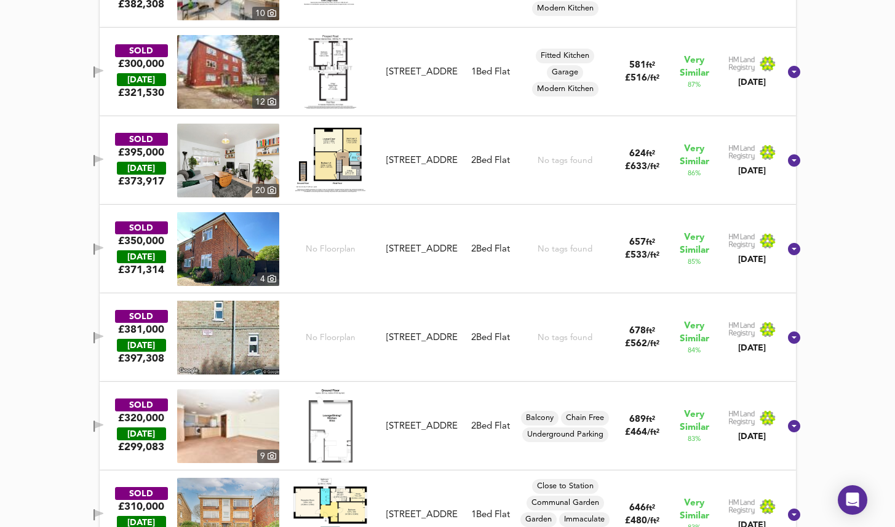
scroll to position [879, 0]
click at [414, 242] on div "63 Finchingfield Avenue, IG8 7JZ" at bounding box center [421, 248] width 71 height 13
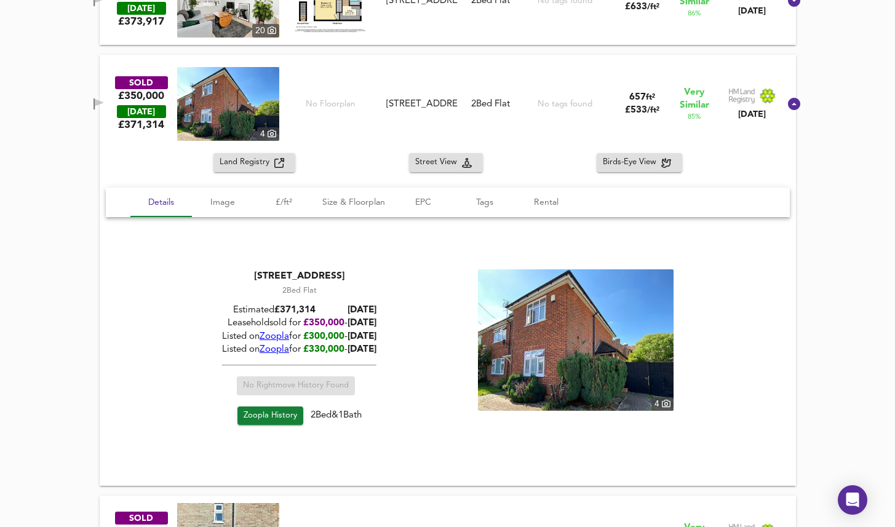
scroll to position [1042, 0]
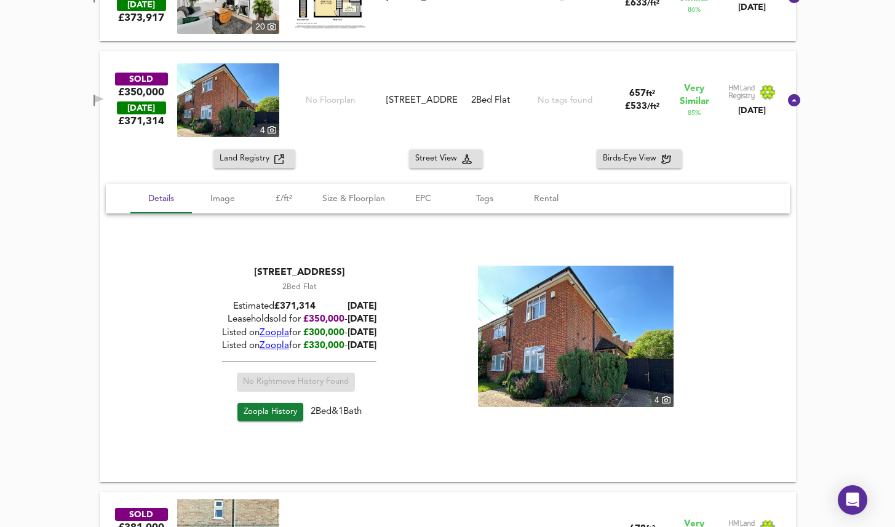
drag, startPoint x: 381, startPoint y: 271, endPoint x: 210, endPoint y: 262, distance: 171.8
click at [210, 262] on div "63 Finchingfield Avenue, IG8 7JZ 2 Bed Flat Estimated £ 371,314 Today Leasehold…" at bounding box center [448, 346] width 684 height 190
click at [478, 66] on div "SOLD £350,000 TODAY £ 371,314 4 No Floorplan 63 Finchingfield Avenue, IG8 7JZ 6…" at bounding box center [433, 100] width 694 height 74
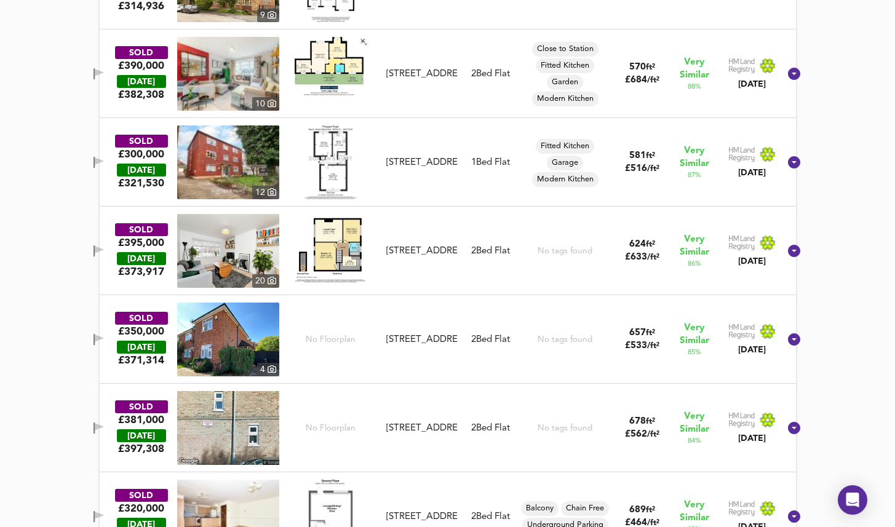
scroll to position [0, 0]
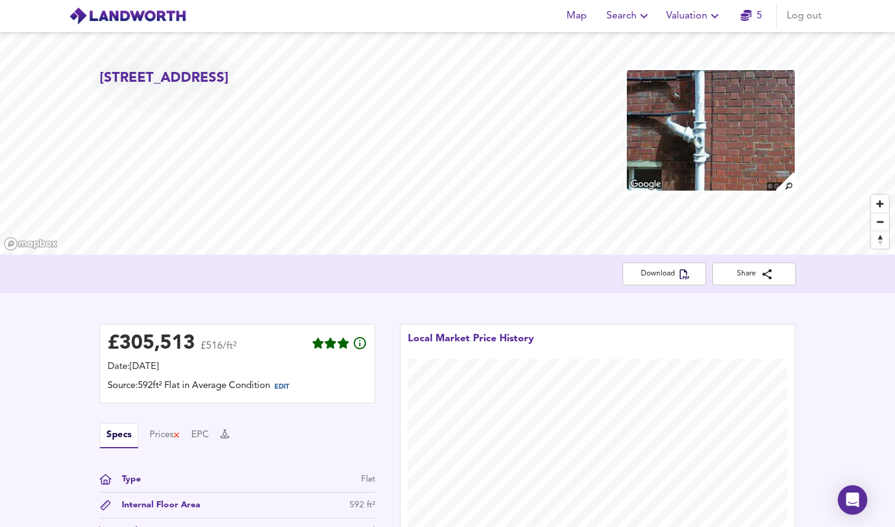
drag, startPoint x: 275, startPoint y: 98, endPoint x: 221, endPoint y: 96, distance: 53.5
click at [221, 88] on h2 "60A Prospect Road, Woodford Green, Redbridge, IG8 7NA" at bounding box center [164, 78] width 129 height 19
copy h2 "IG8 7NA"
